Goal: Task Accomplishment & Management: Manage account settings

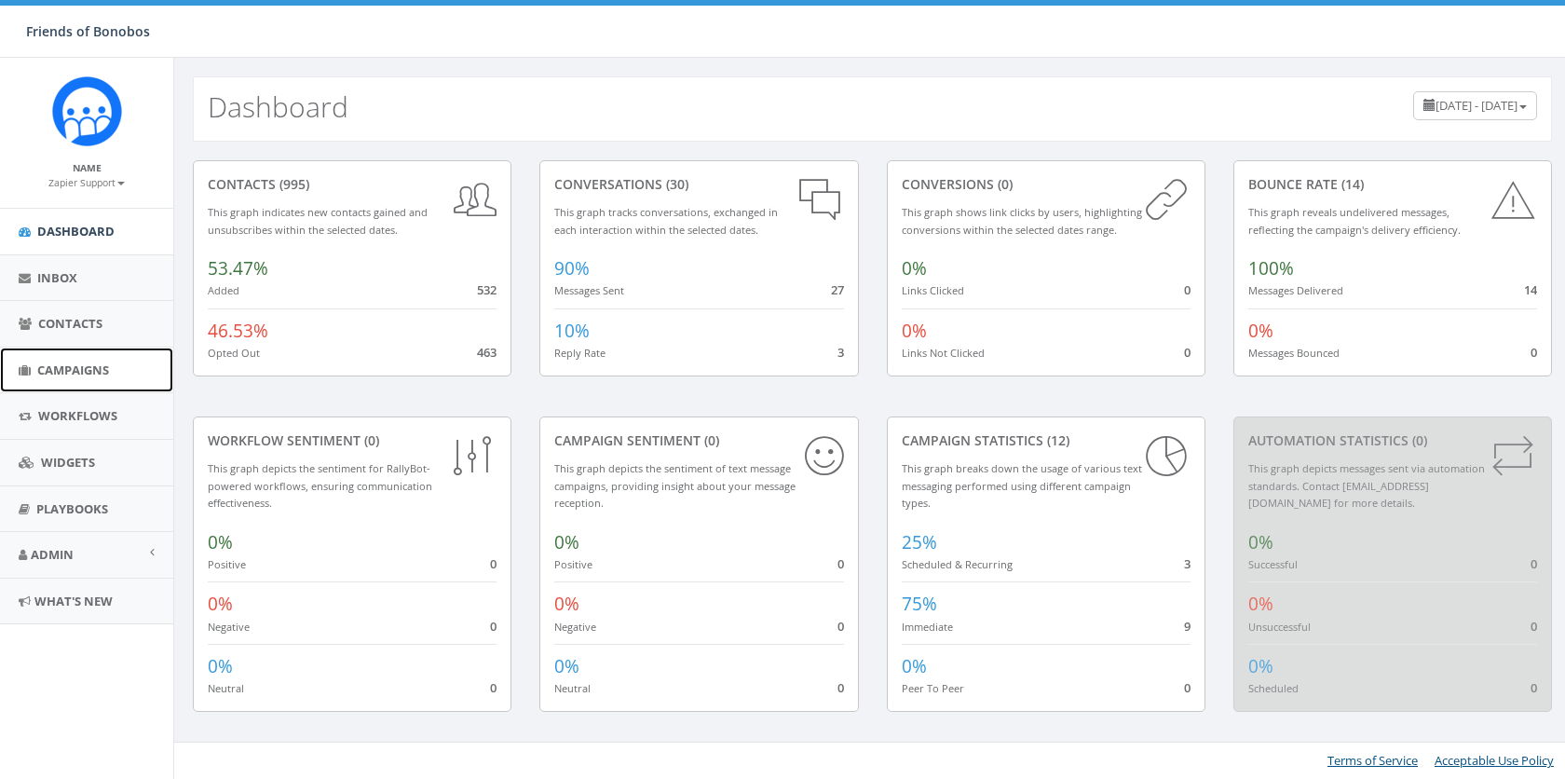
click at [67, 374] on span "Campaigns" at bounding box center [73, 369] width 72 height 17
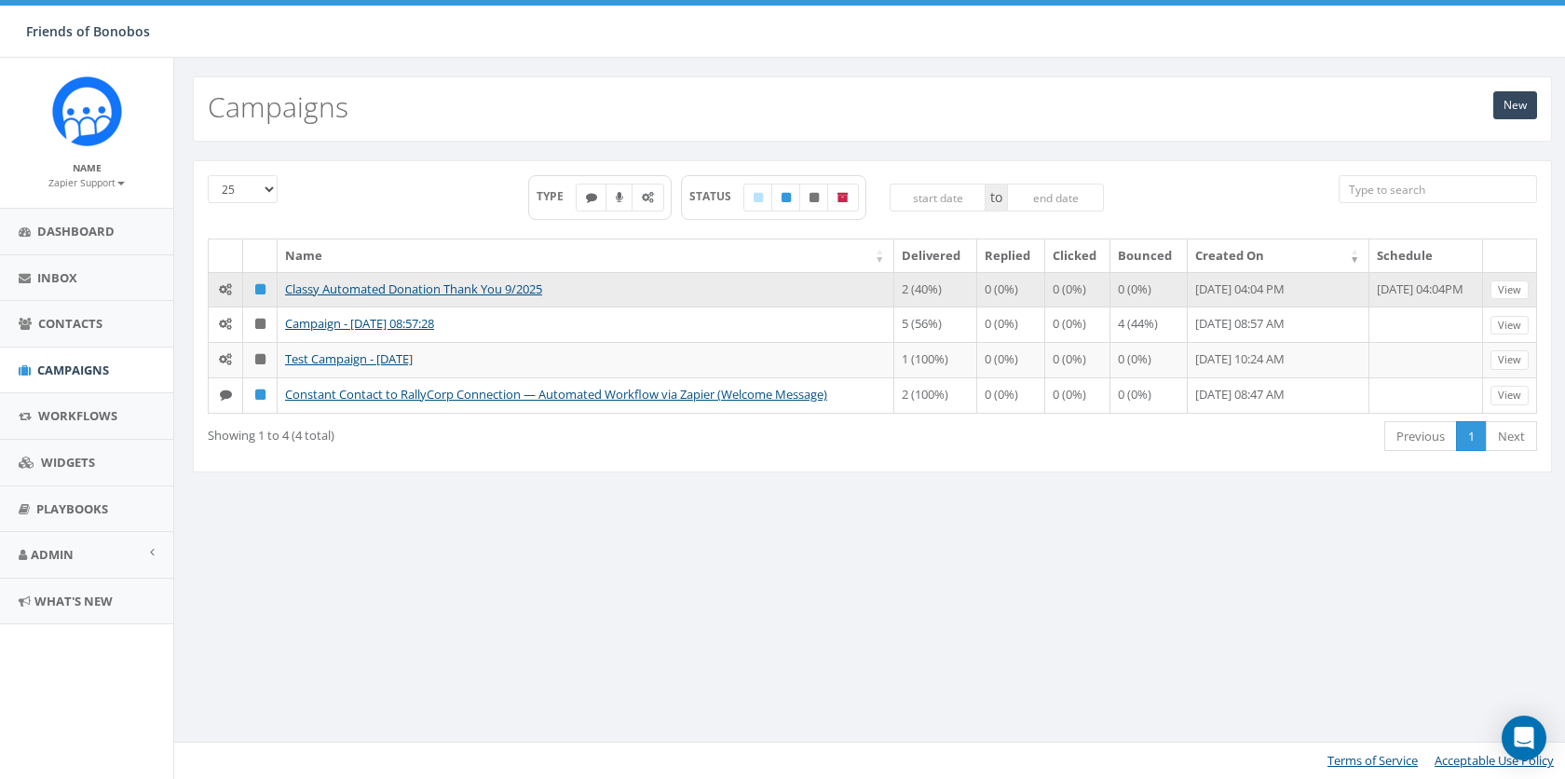
click at [440, 295] on td "Classy Automated Donation Thank You 9/2025" at bounding box center [586, 289] width 617 height 35
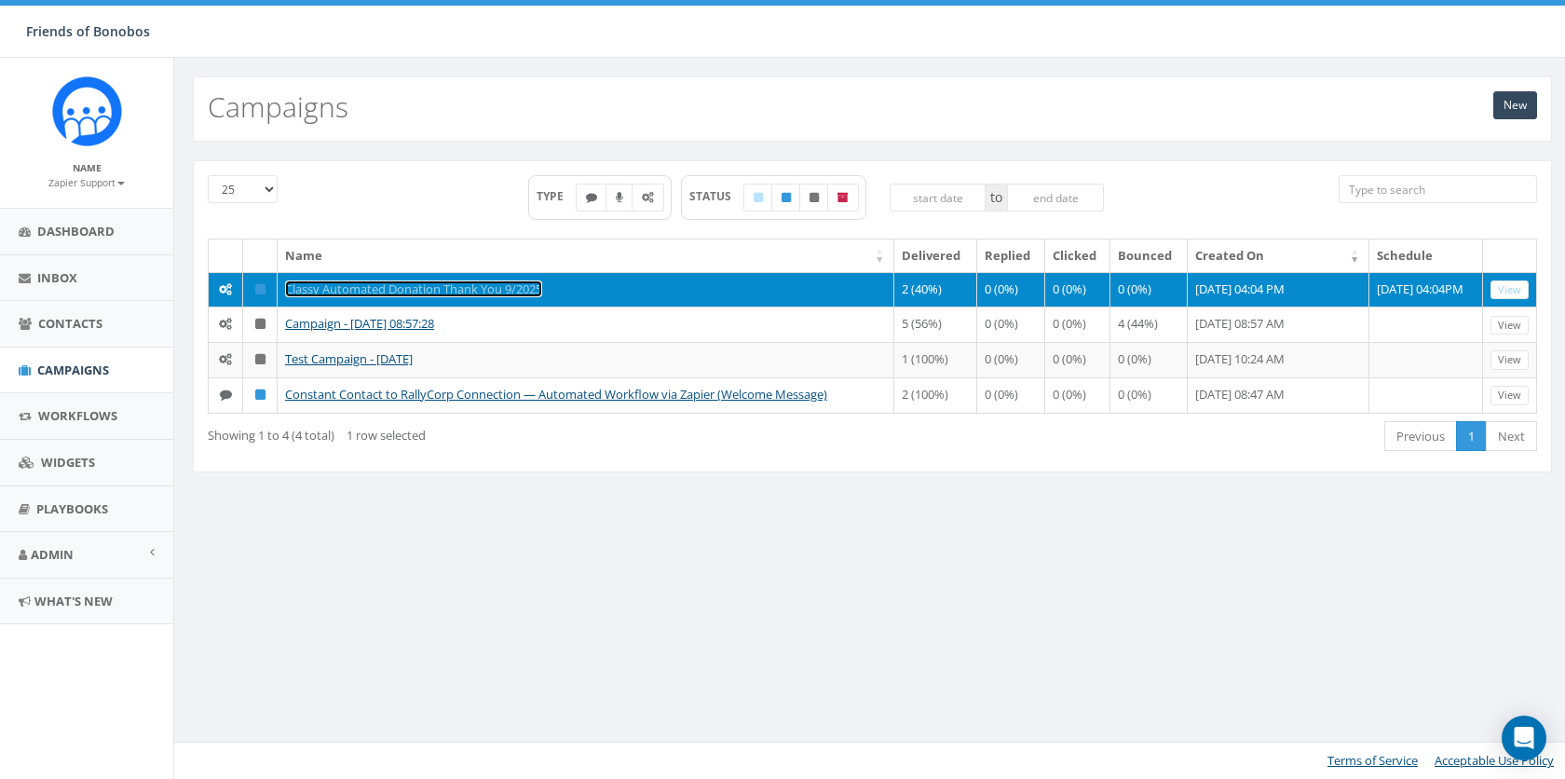
click at [439, 286] on link "Classy Automated Donation Thank You 9/2025" at bounding box center [413, 288] width 257 height 17
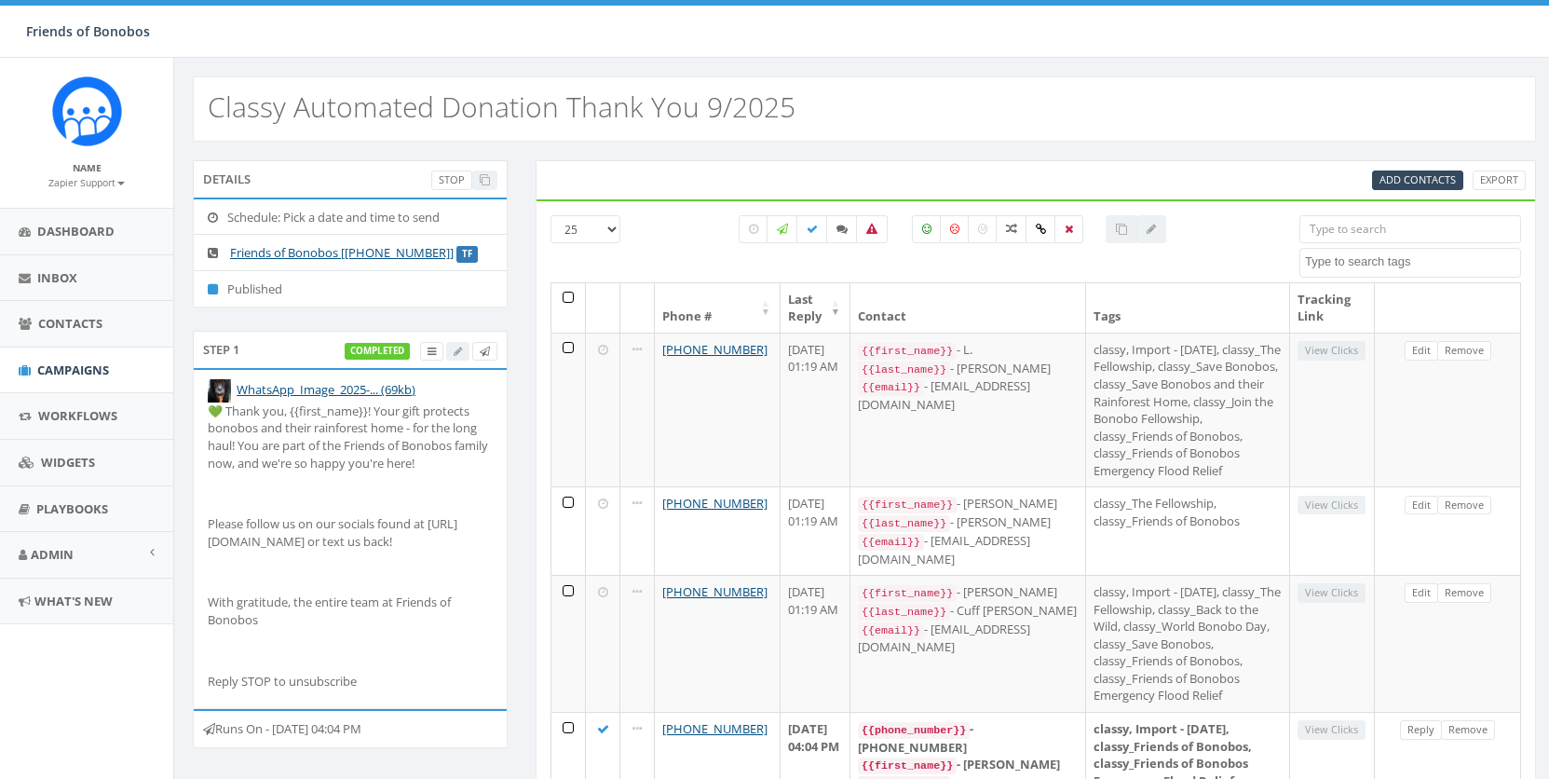
select select
click at [1401, 181] on span "Add Contacts" at bounding box center [1418, 179] width 76 height 14
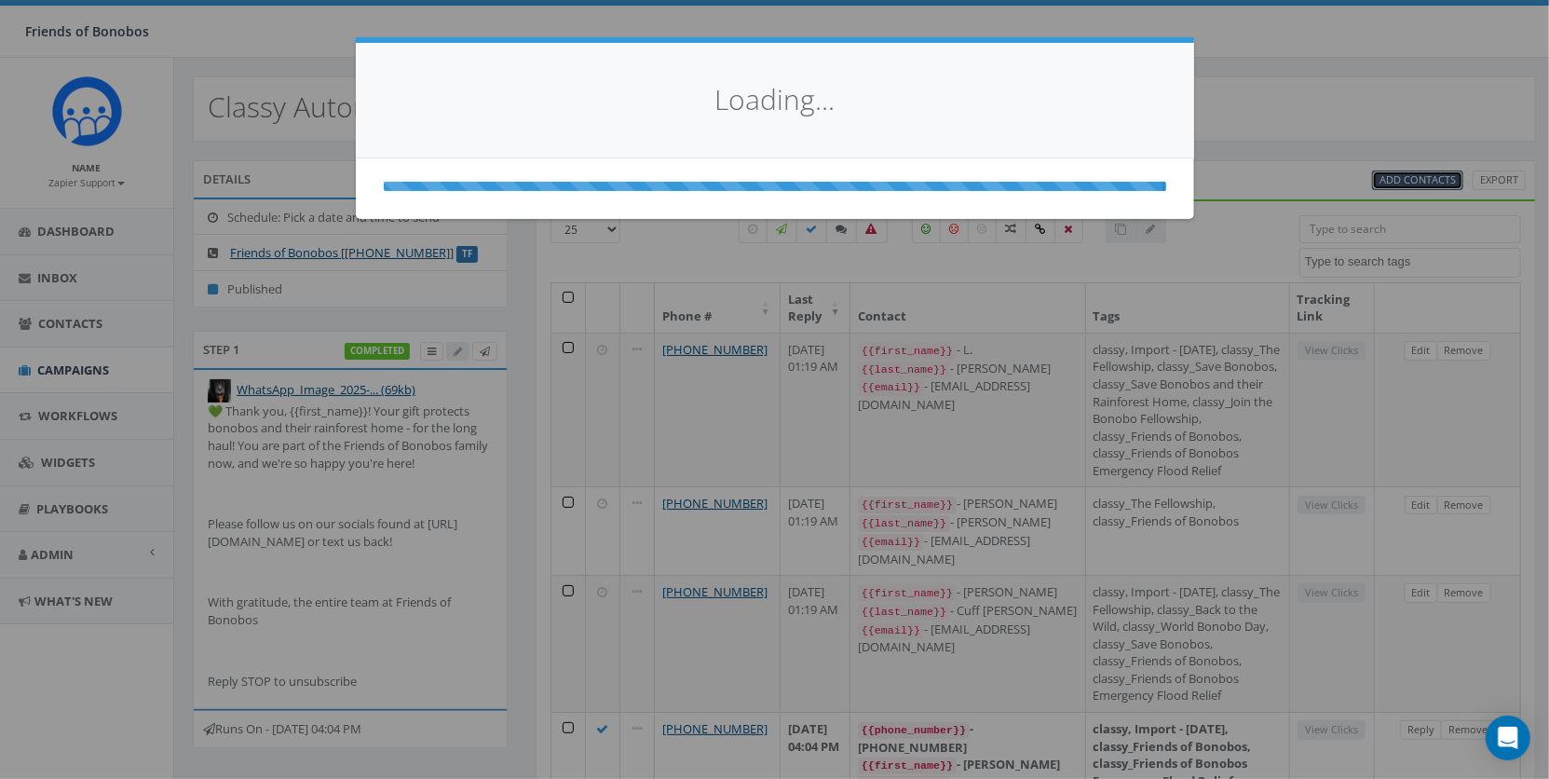
select select
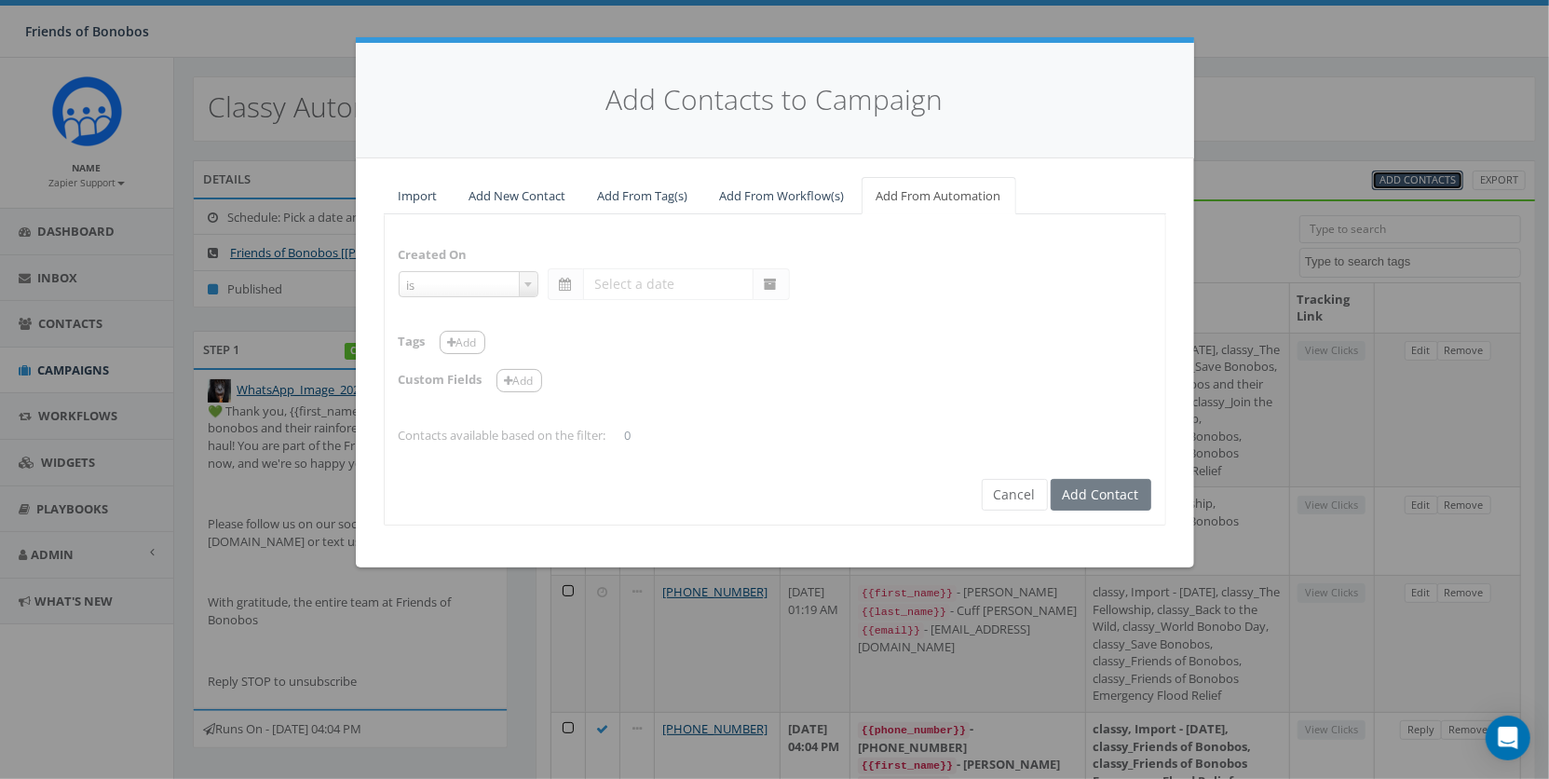
select select "is on or after"
type input "Sep 16 2025"
select select "contains"
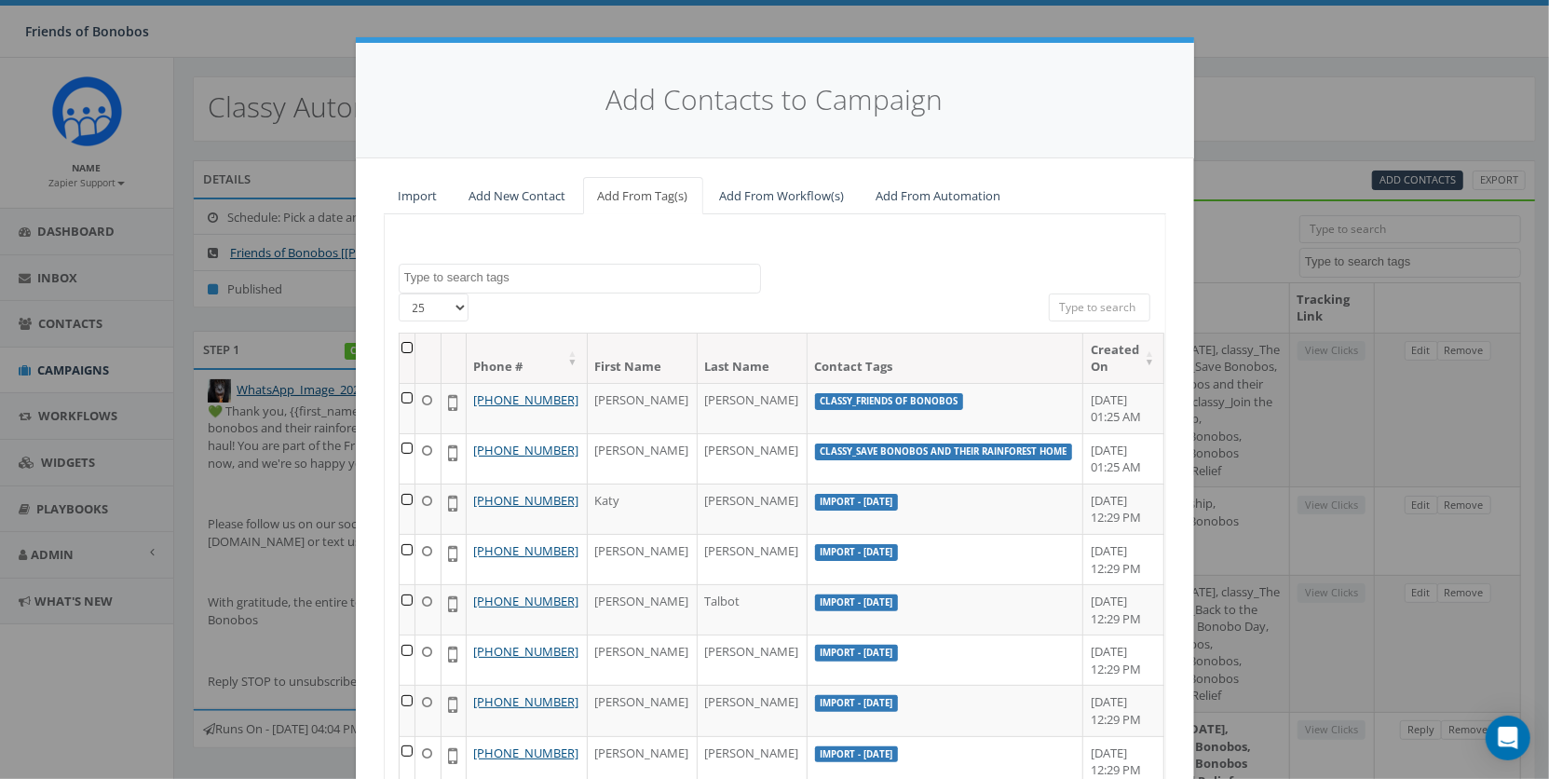
click at [1082, 303] on input "search" at bounding box center [1100, 307] width 102 height 28
paste input "+447801482741"
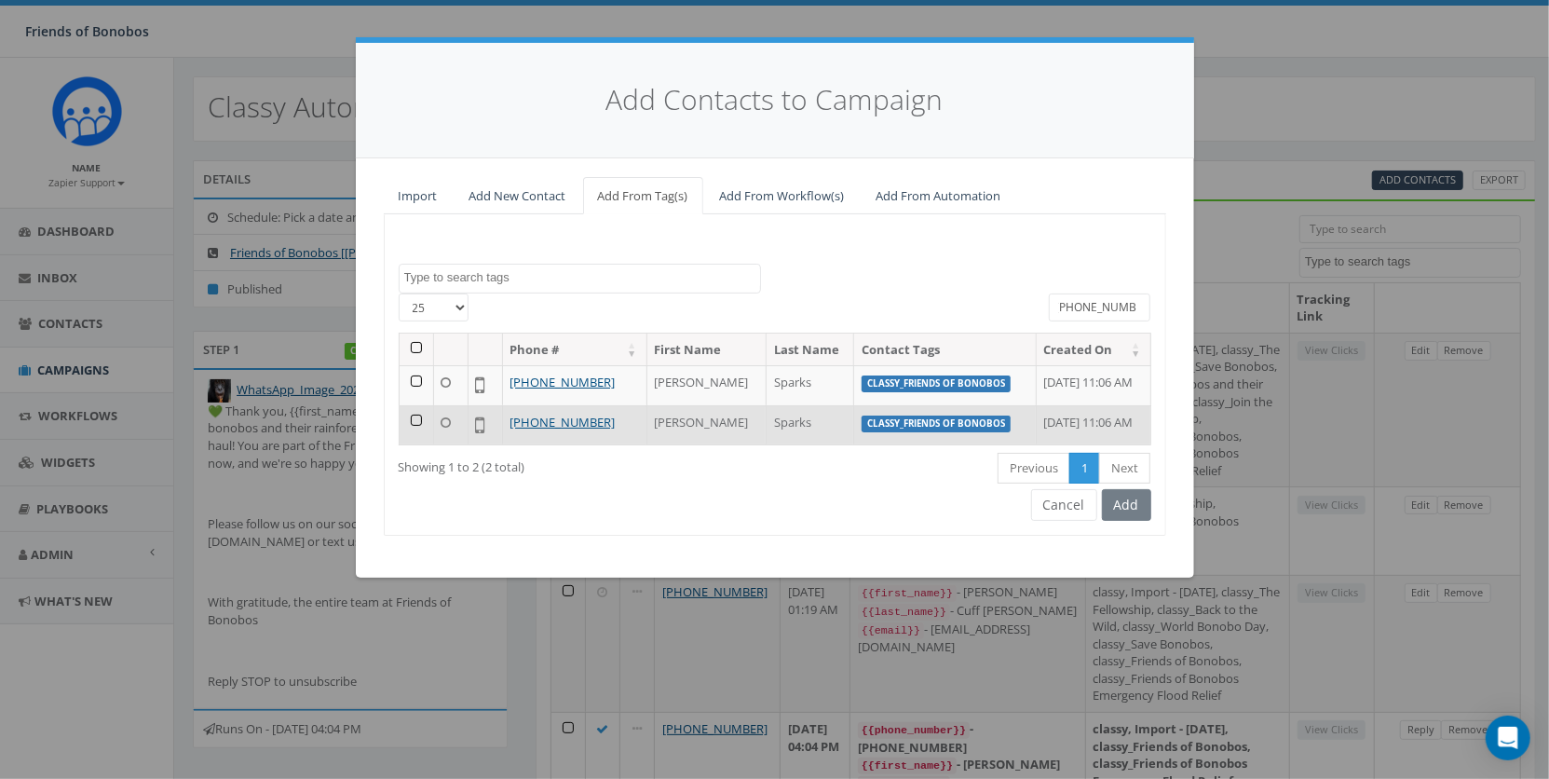
type input "+447801482741"
click at [410, 417] on td at bounding box center [417, 425] width 34 height 40
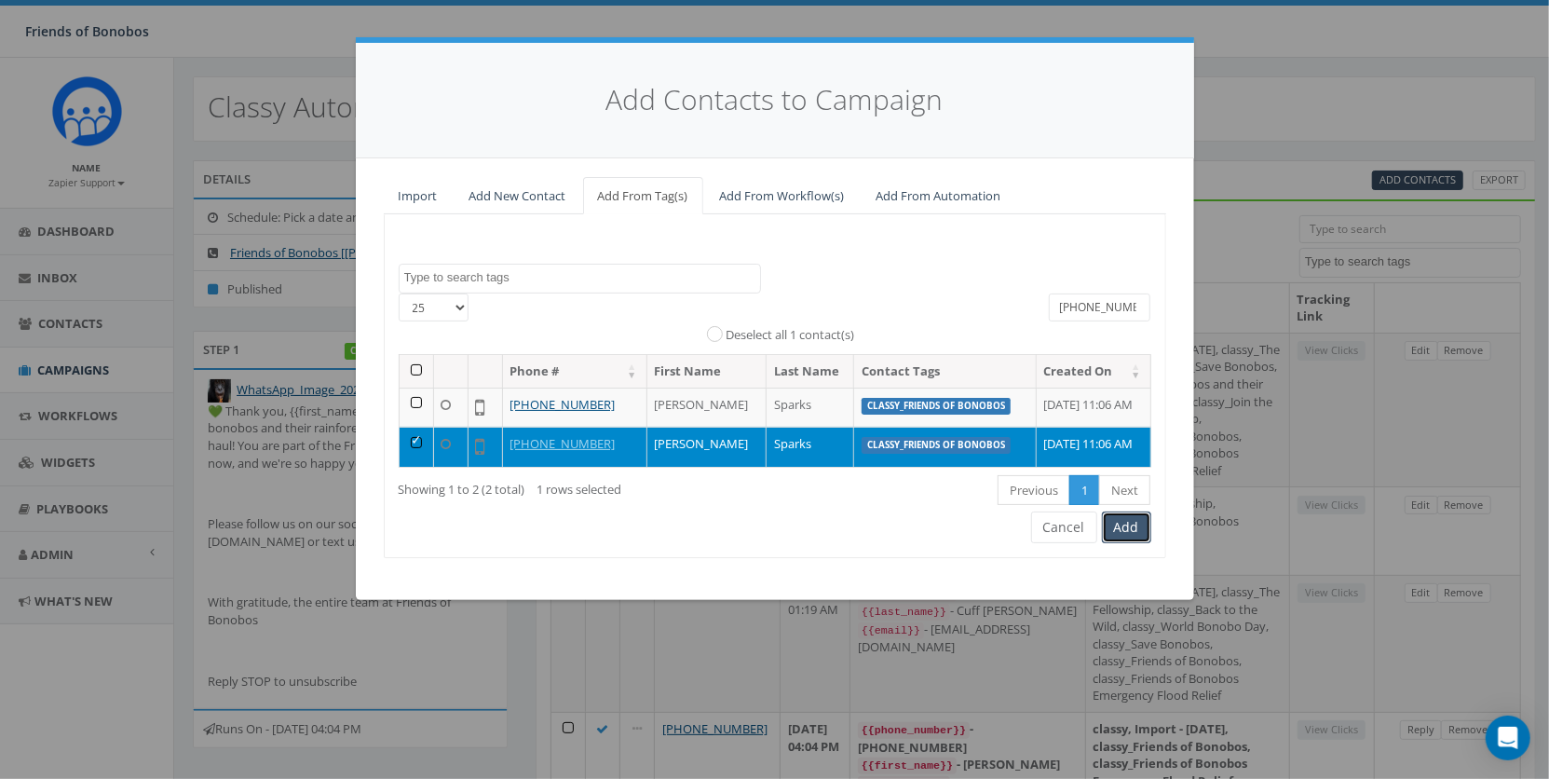
click at [1121, 514] on button "Add" at bounding box center [1126, 527] width 49 height 32
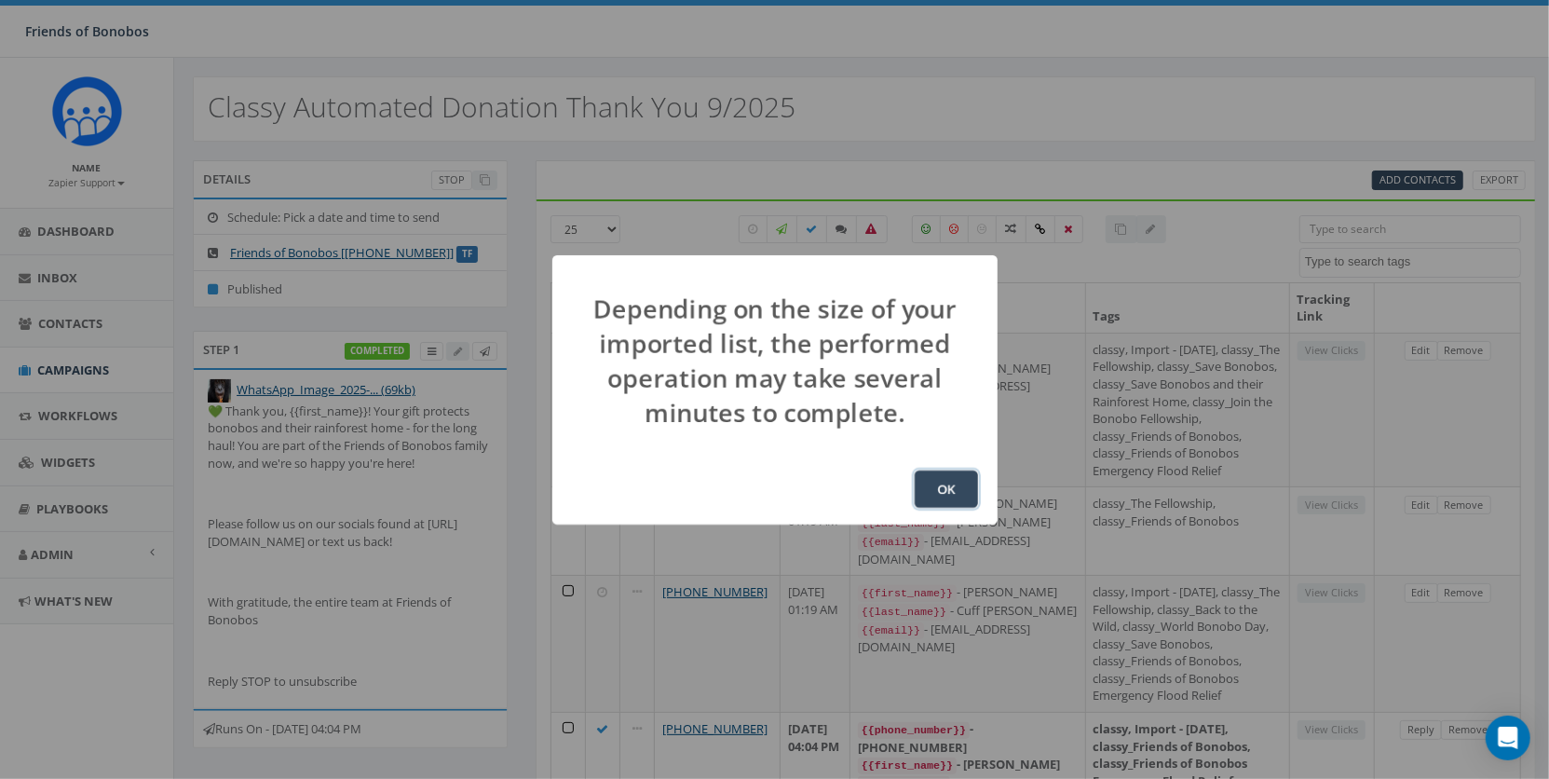
click at [959, 496] on button "OK" at bounding box center [946, 488] width 63 height 37
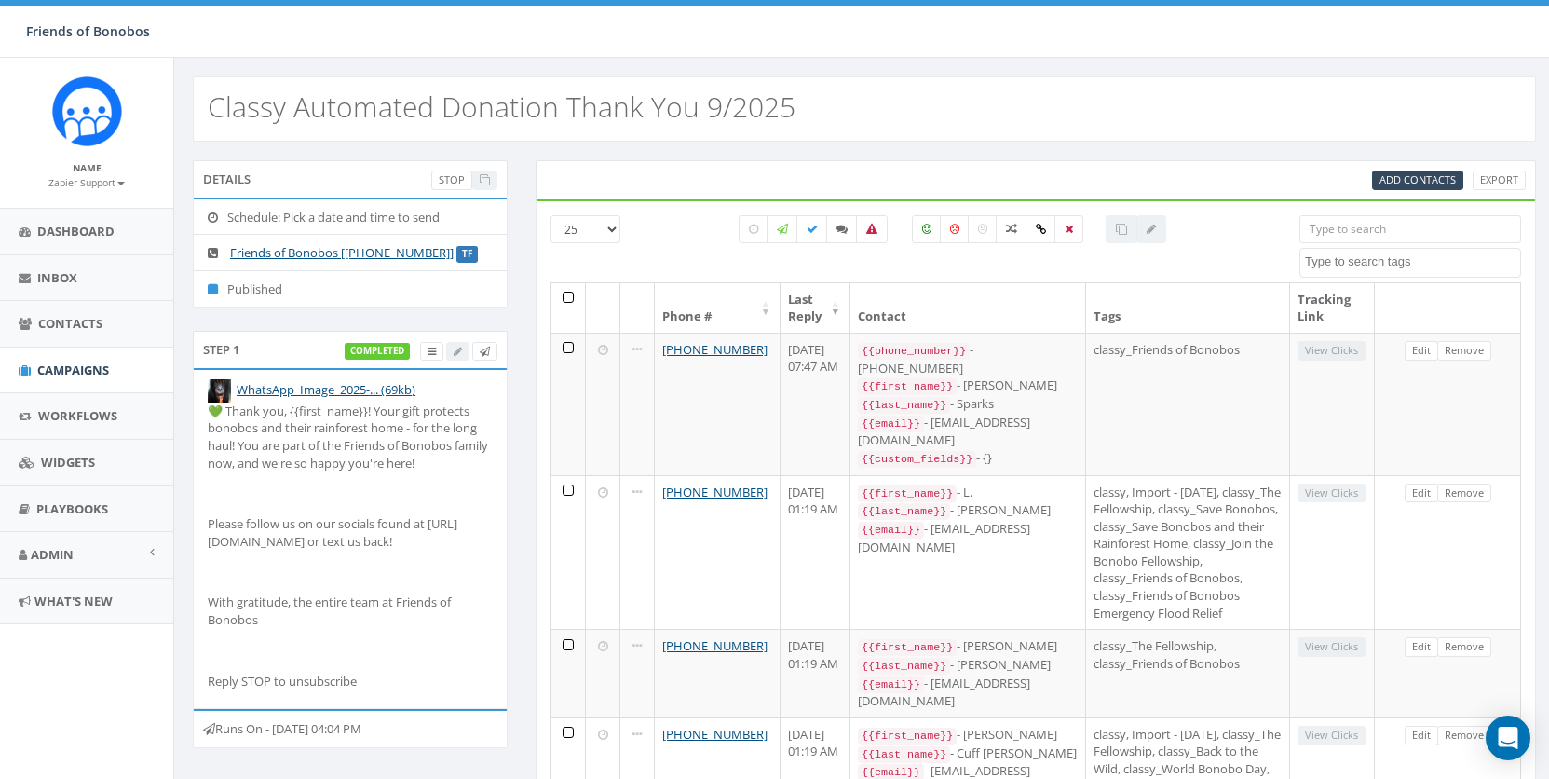
select select
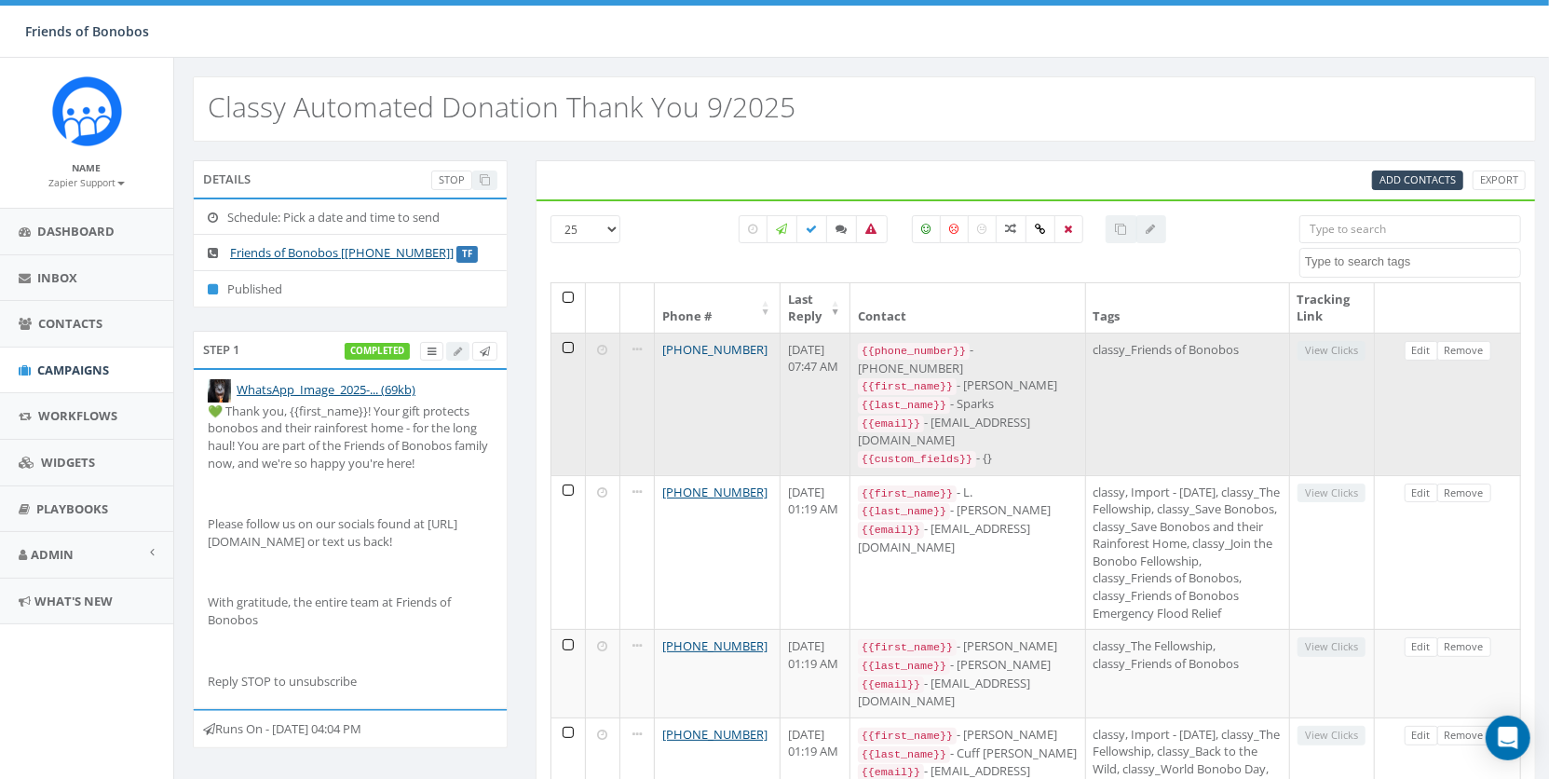
drag, startPoint x: 768, startPoint y: 350, endPoint x: 659, endPoint y: 347, distance: 109.9
click at [659, 347] on td "[PHONE_NUMBER]" at bounding box center [718, 404] width 126 height 143
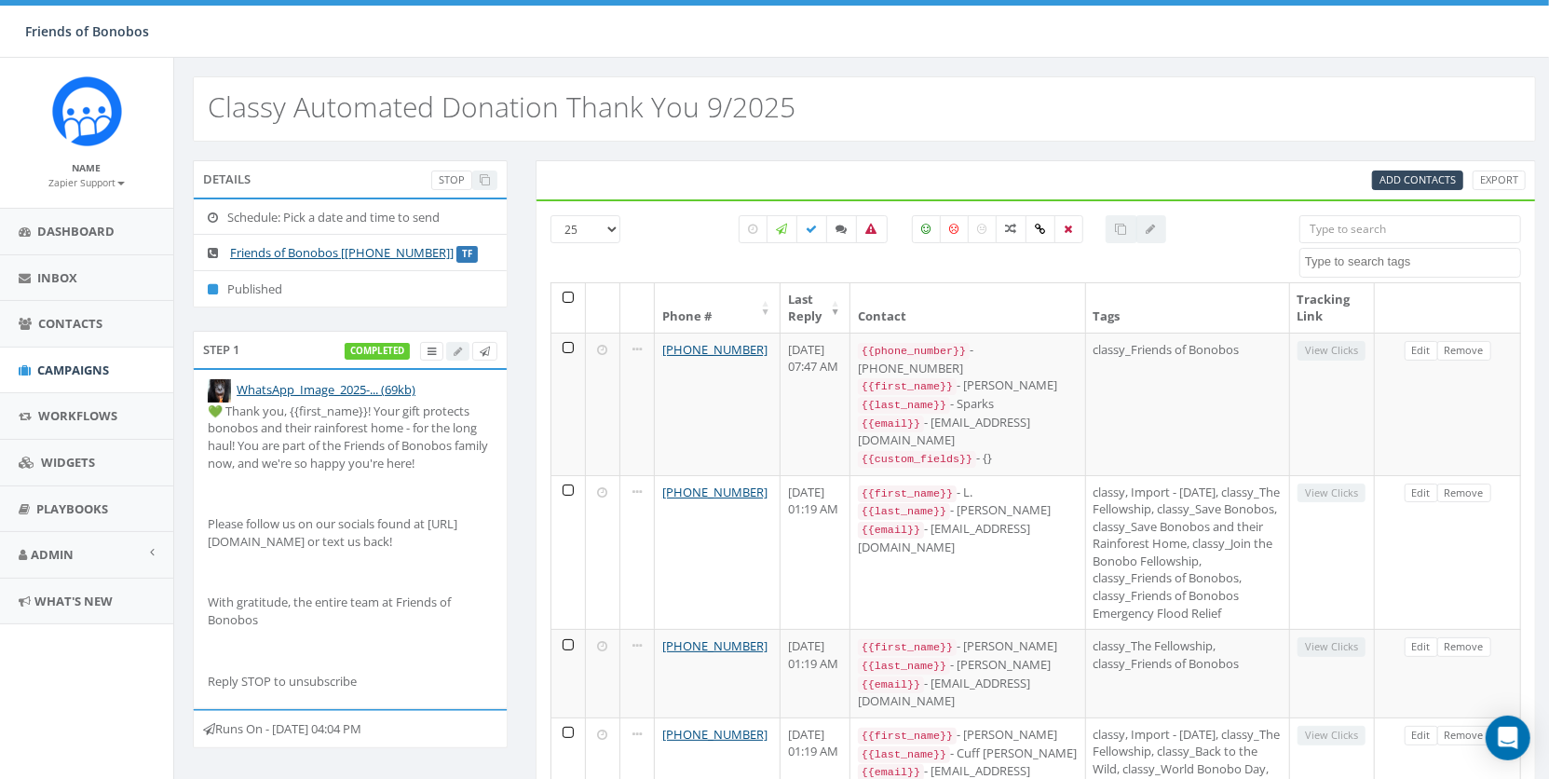
copy link "[PHONE_NUMBER]"
select select
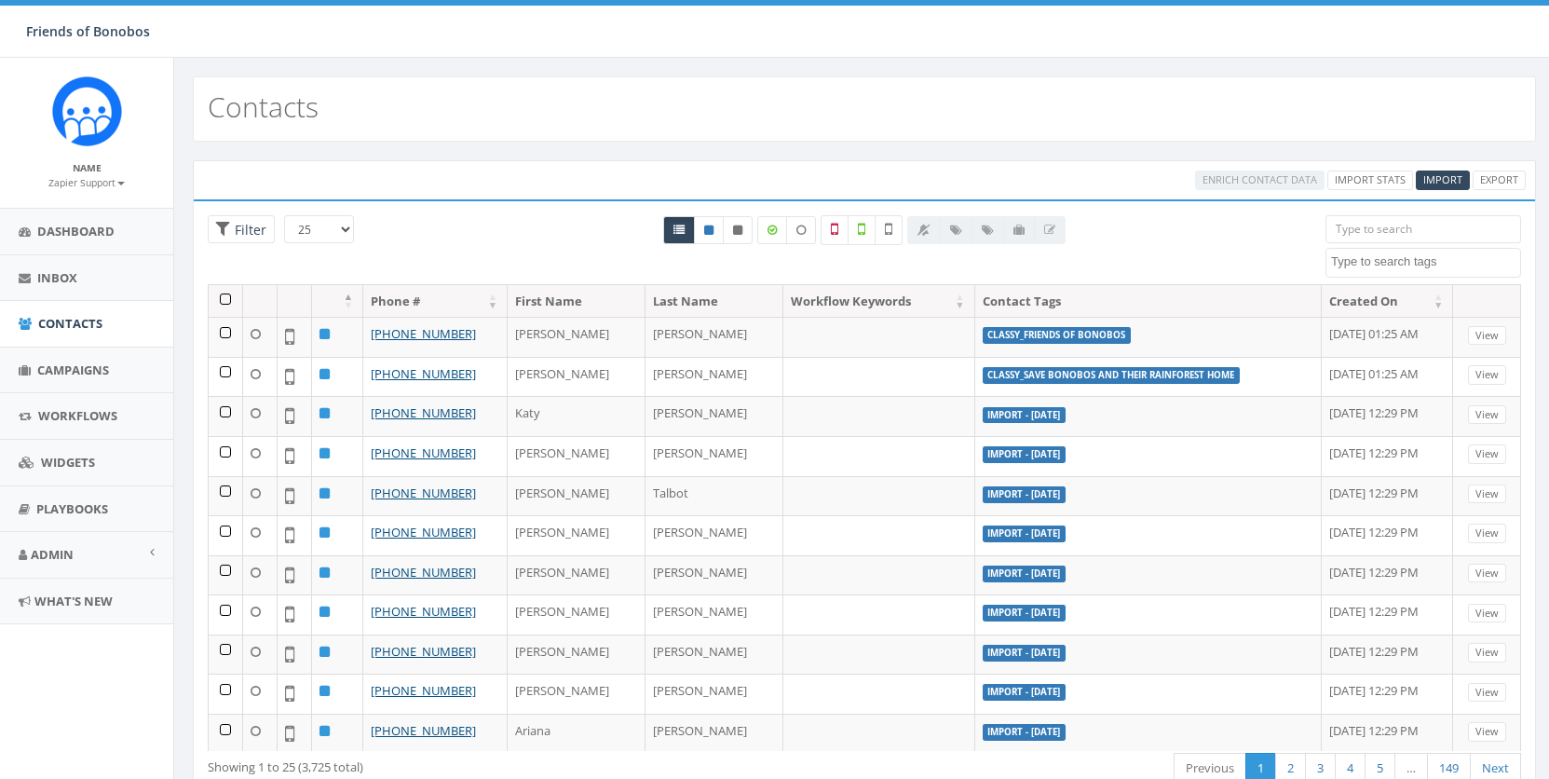
select select
click at [1377, 230] on input "search" at bounding box center [1423, 229] width 196 height 28
paste input "19993695"
type input "19993695"
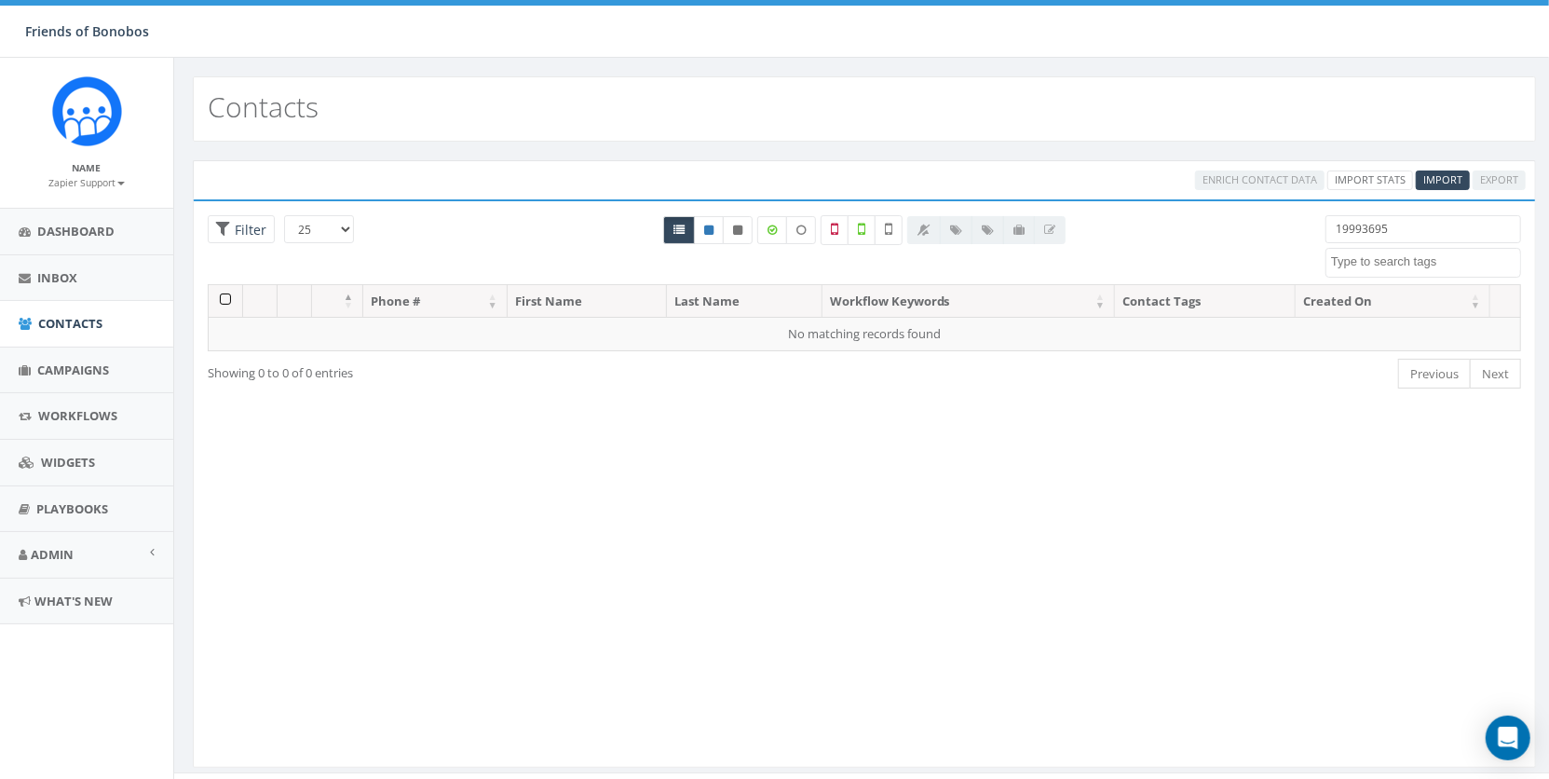
click at [1376, 235] on input "19993695" at bounding box center [1423, 229] width 196 height 28
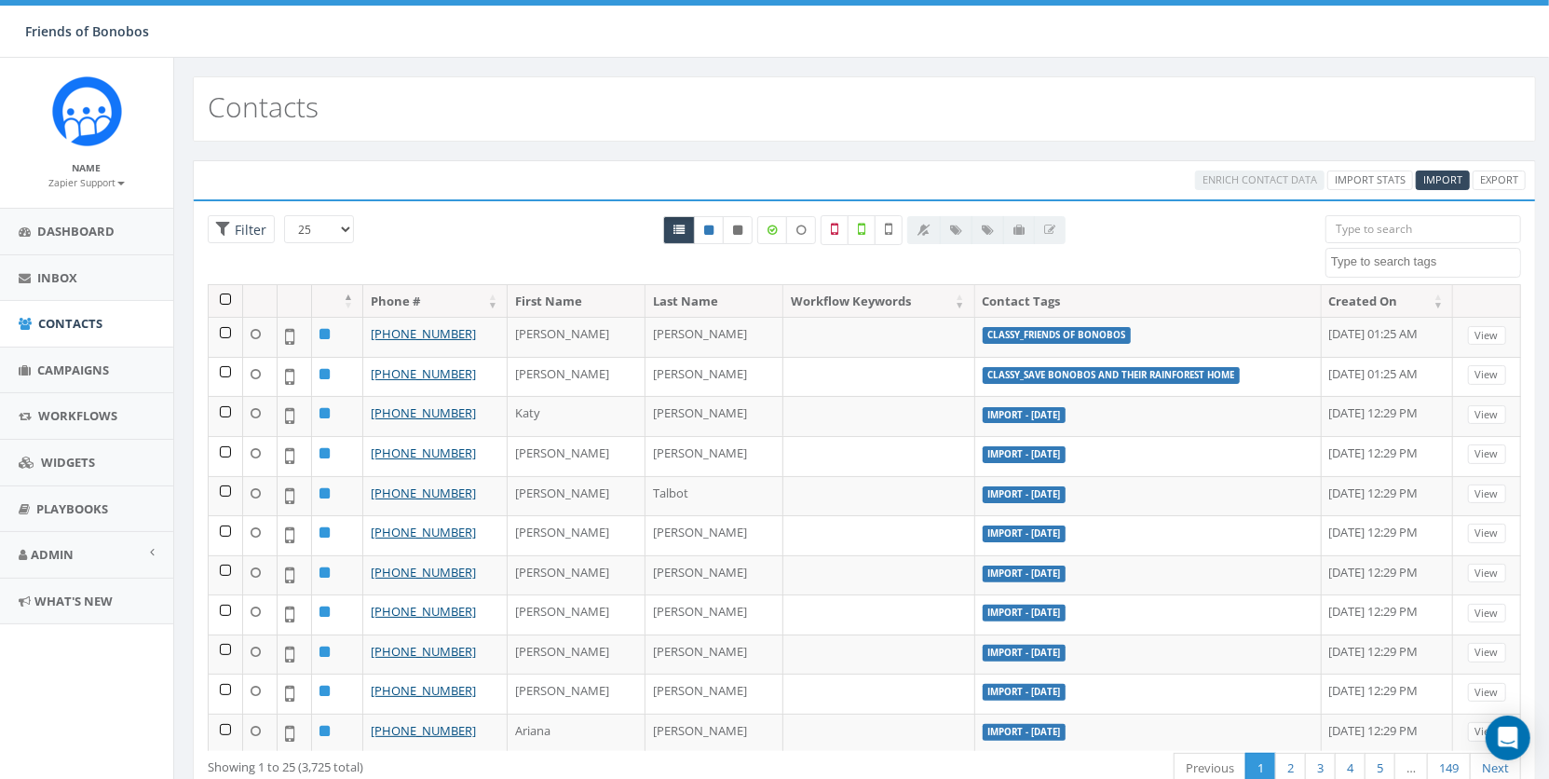
click at [1390, 226] on input "search" at bounding box center [1423, 229] width 196 height 28
paste input "+44 7801 482741"
type input "+44 7801 482741"
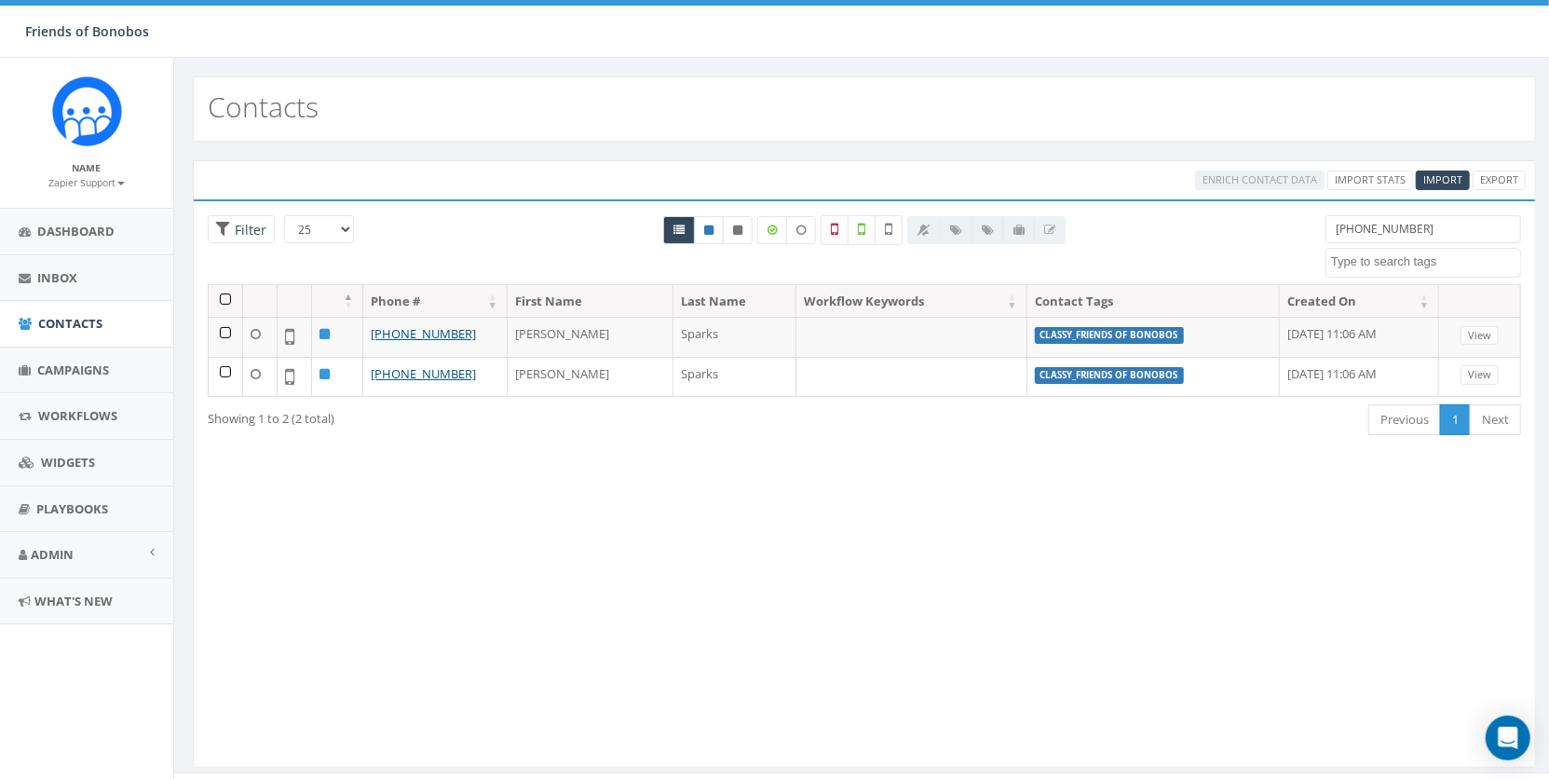
click at [1357, 224] on input "+44 7801 482741" at bounding box center [1423, 229] width 196 height 28
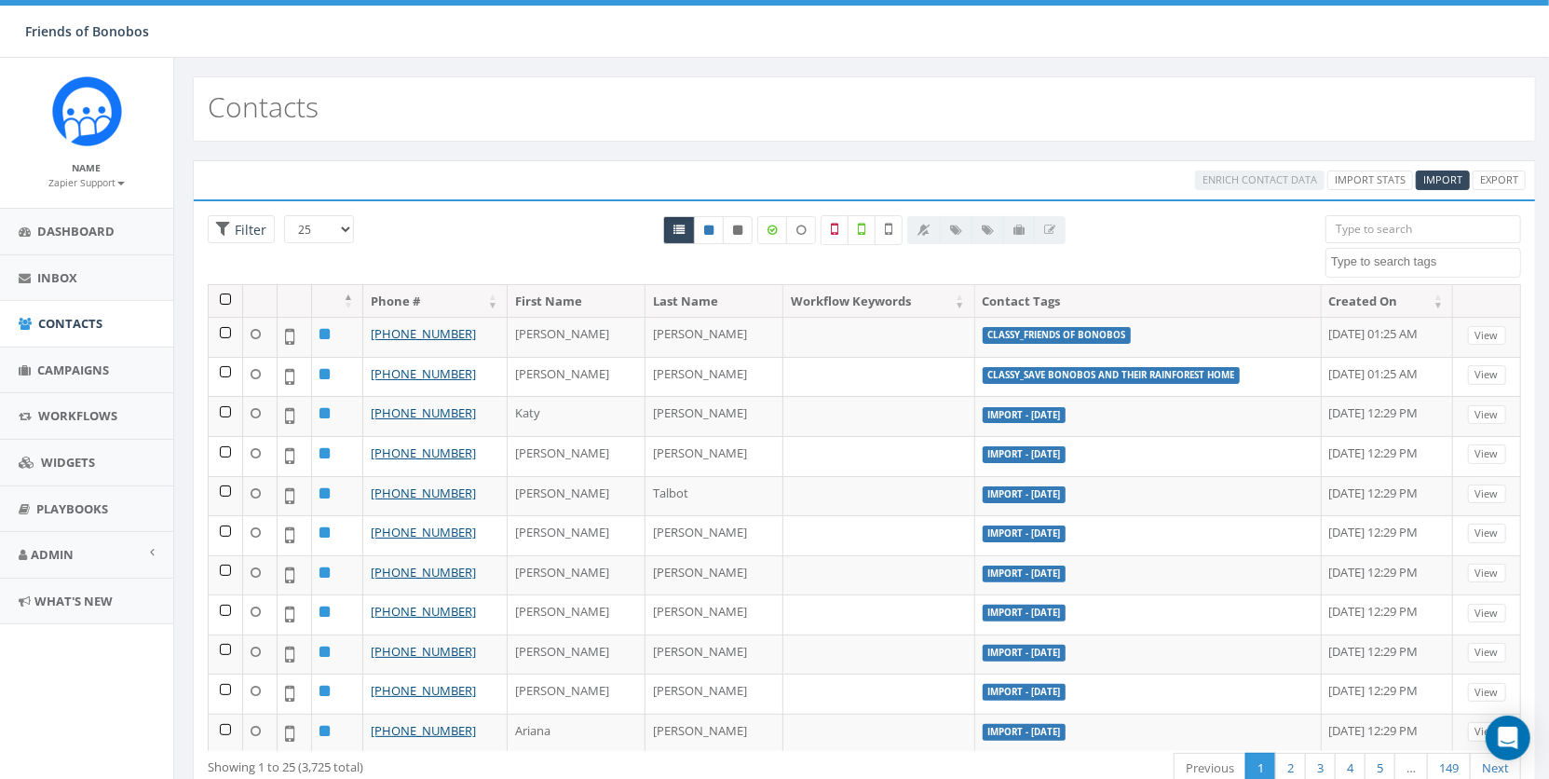
drag, startPoint x: 960, startPoint y: 53, endPoint x: 935, endPoint y: 133, distance: 84.0
click at [960, 53] on div "Friends of Bonobos Friends of Bonobos Profile Sign Out 0.00 % of Available Amou…" at bounding box center [774, 29] width 1549 height 58
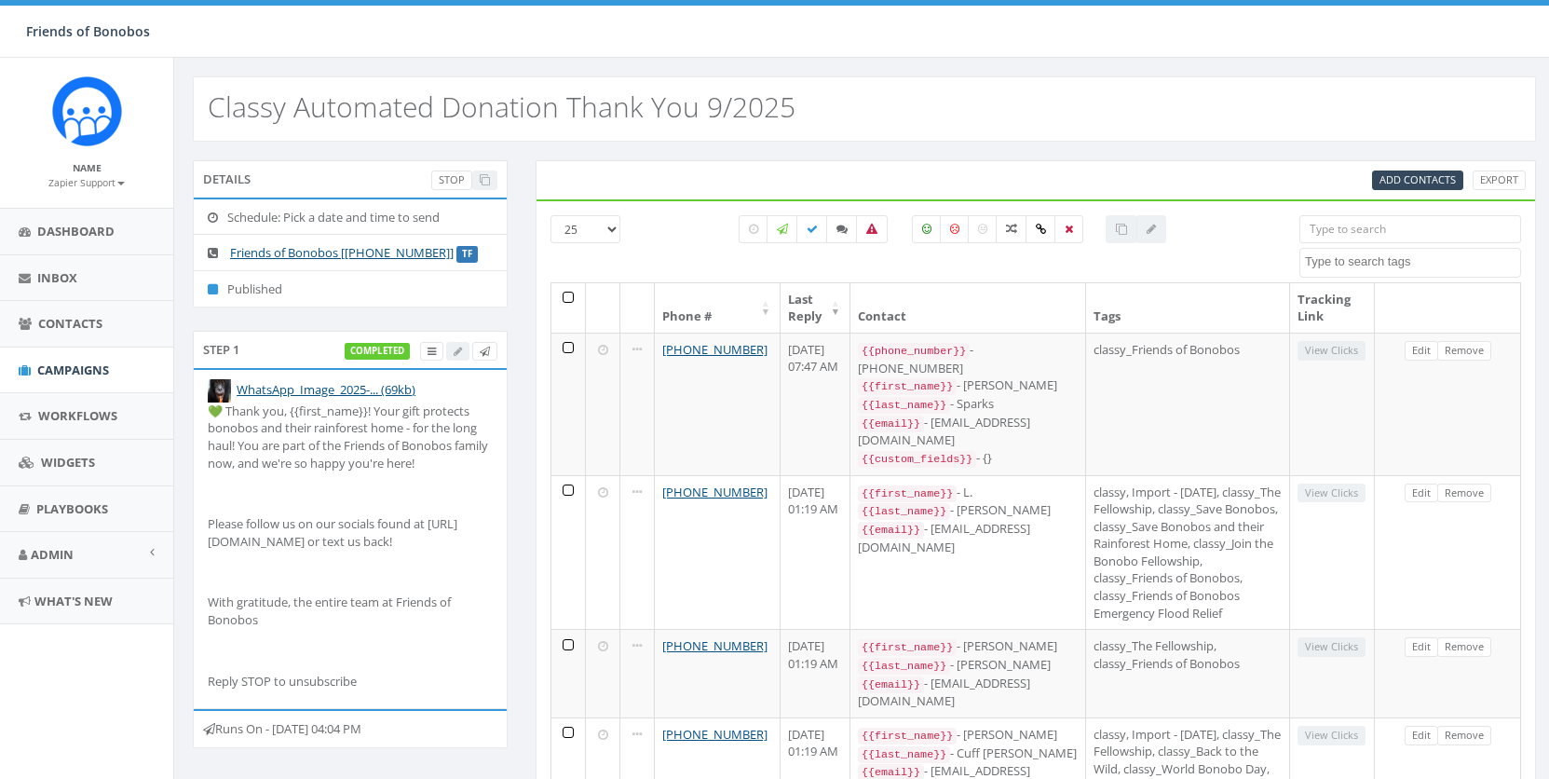
select select
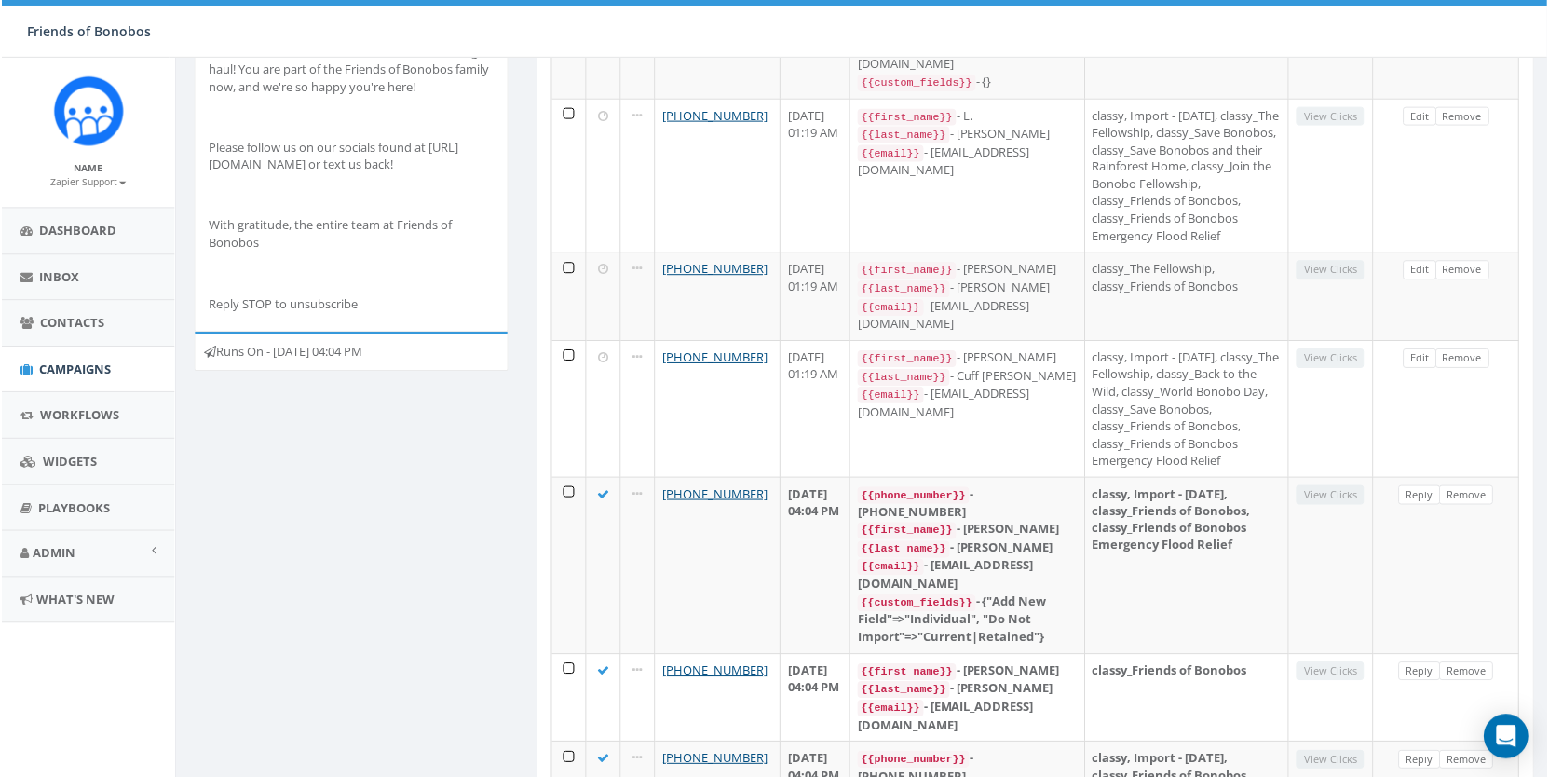
scroll to position [381, 0]
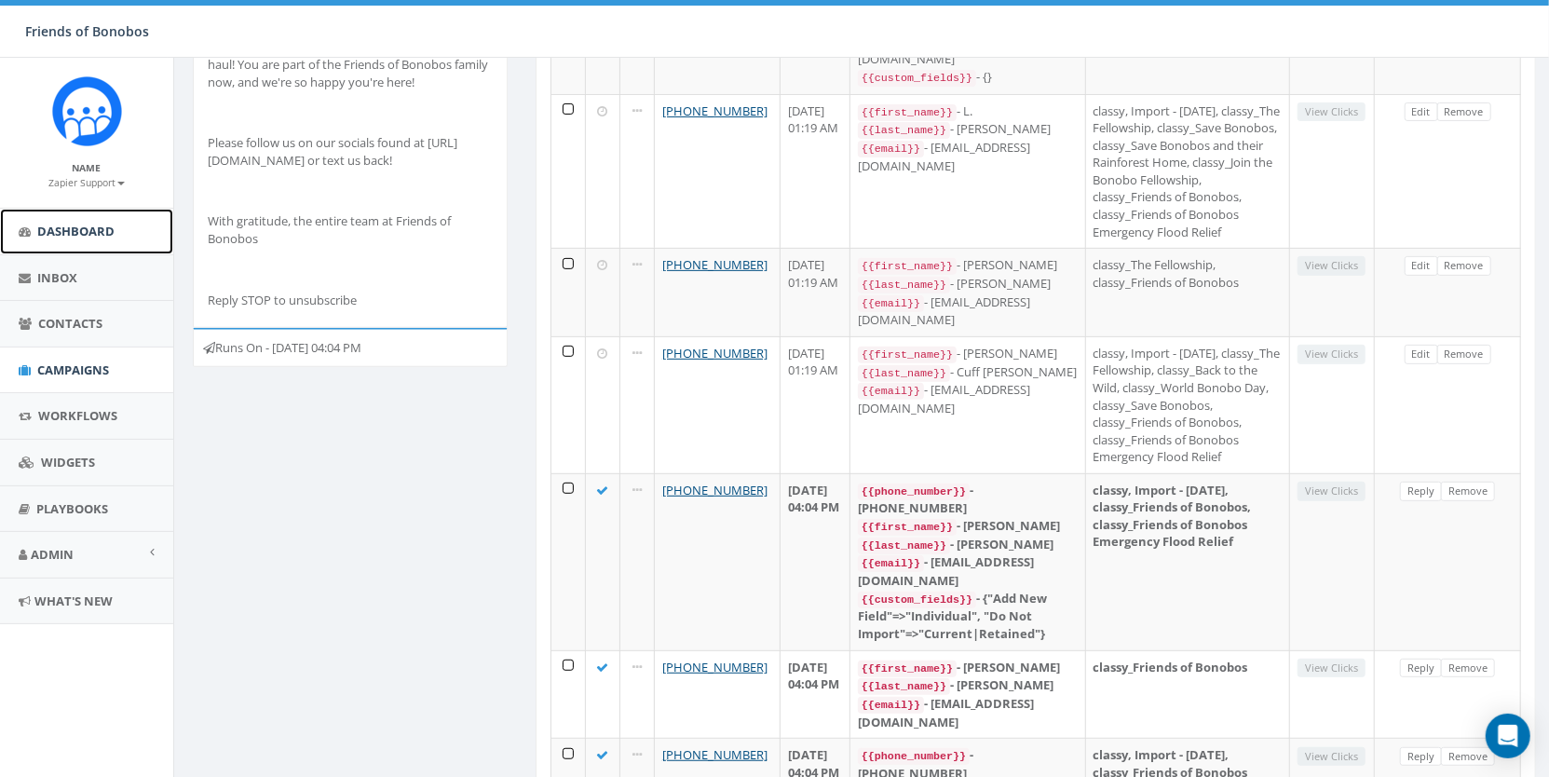
click at [60, 242] on link "Dashboard" at bounding box center [86, 232] width 173 height 46
